Goal: Book appointment/travel/reservation

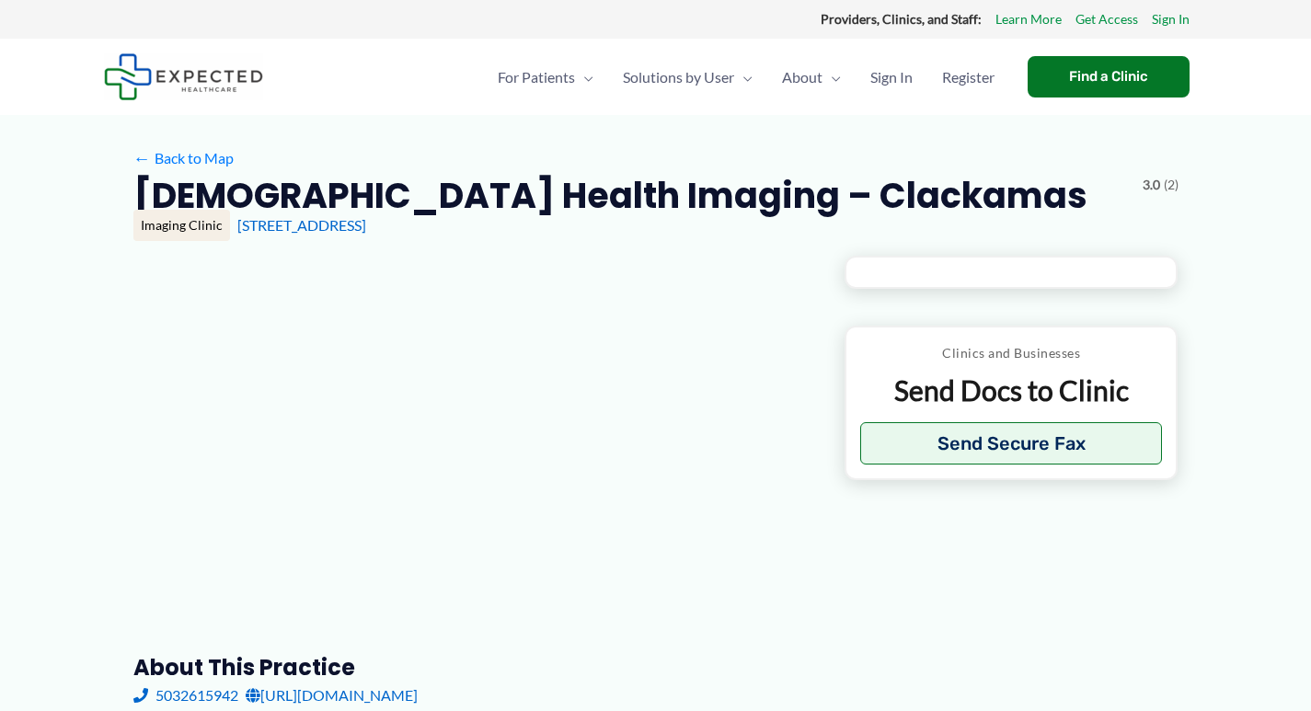
type input "**********"
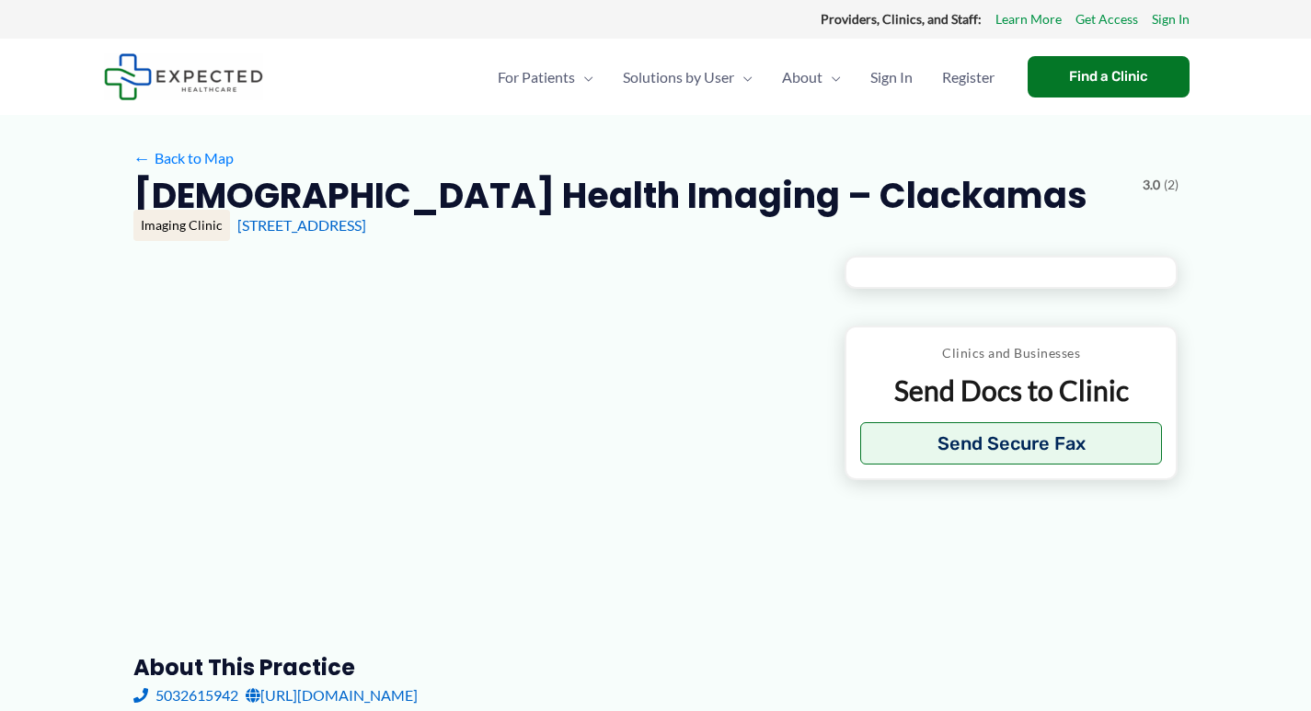
type input "**********"
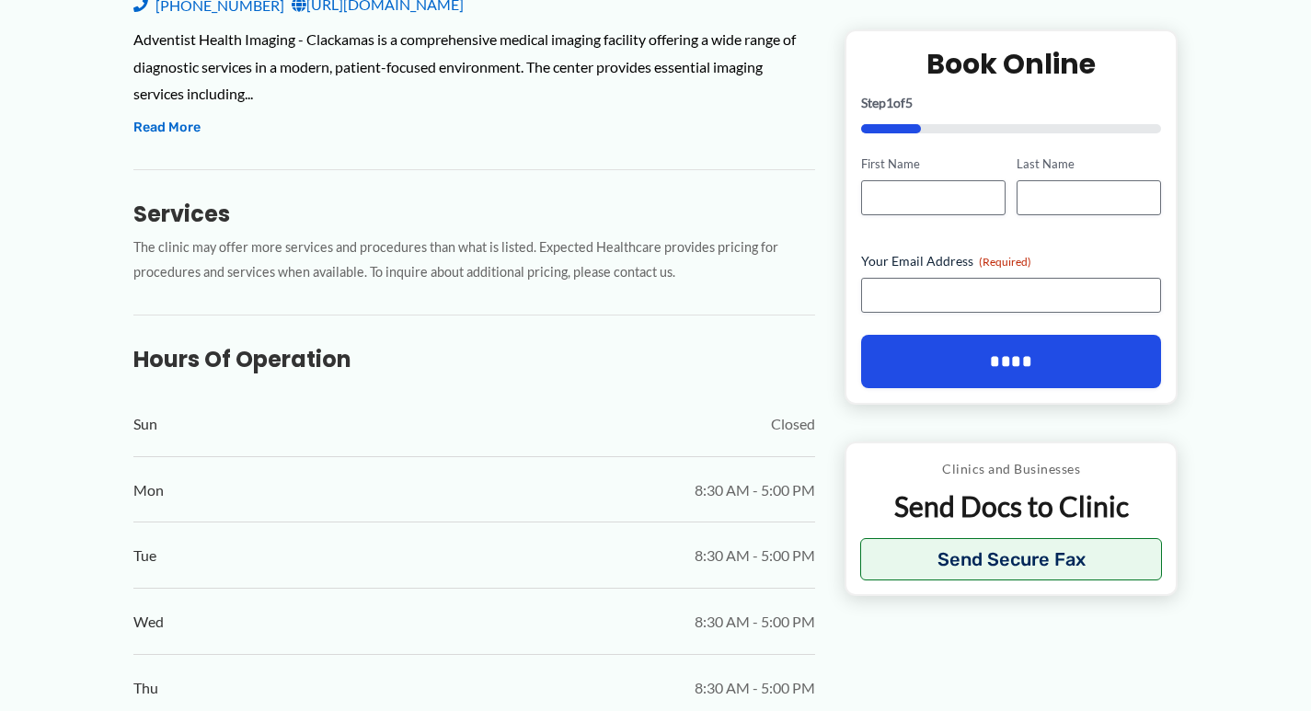
scroll to position [460, 0]
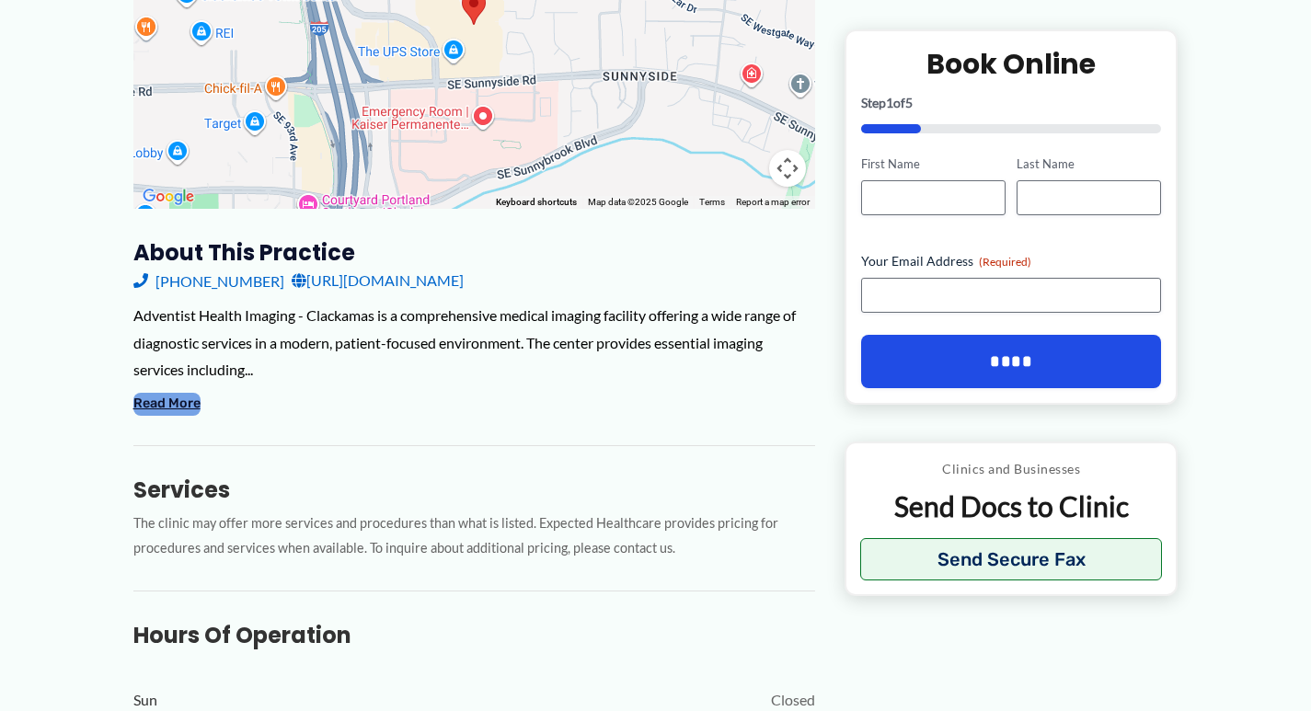
click at [169, 393] on button "Read More" at bounding box center [166, 404] width 67 height 22
